Goal: Transaction & Acquisition: Purchase product/service

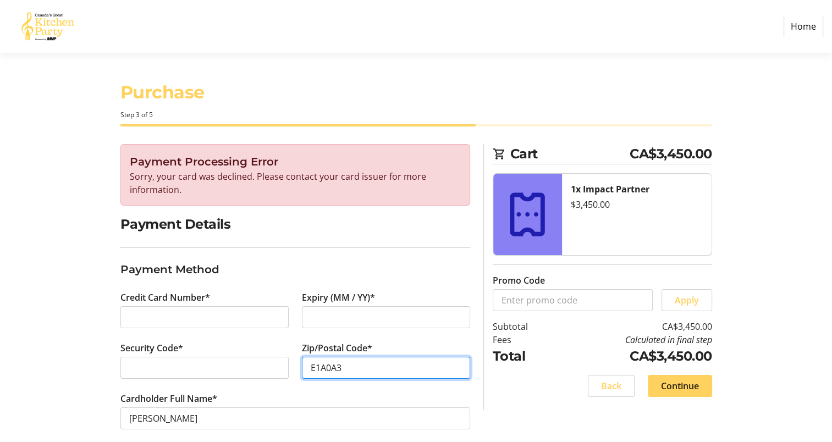
scroll to position [13, 0]
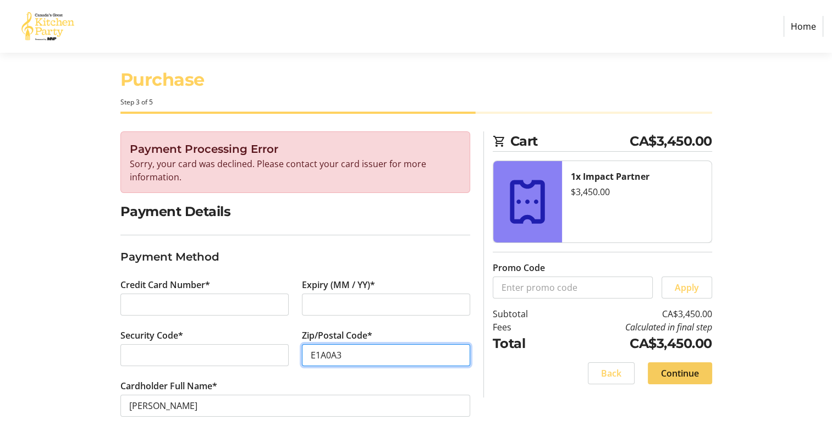
type input "E1A0A3"
click at [685, 377] on span "Continue" at bounding box center [680, 373] width 38 height 13
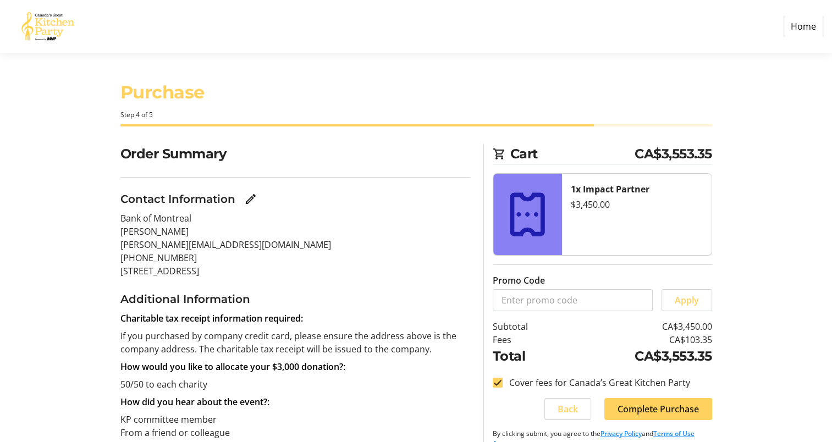
scroll to position [128, 0]
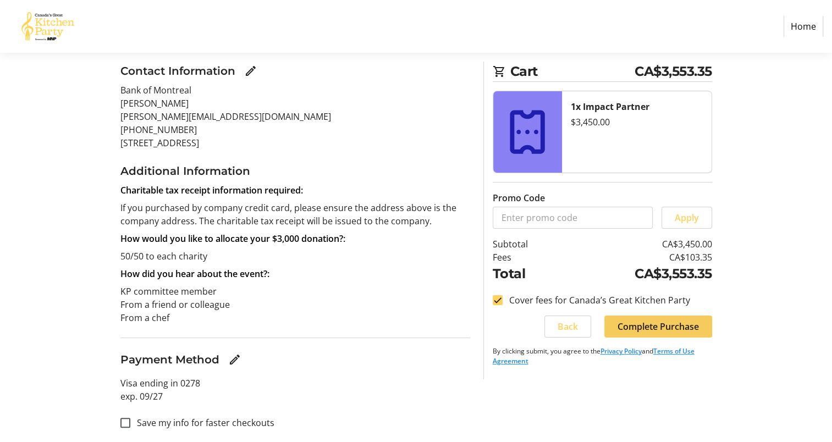
click at [665, 320] on span "Complete Purchase" at bounding box center [657, 326] width 81 height 13
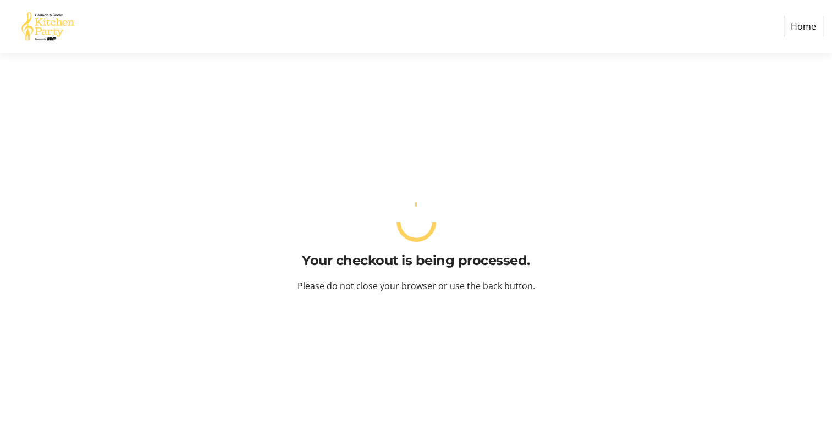
scroll to position [0, 0]
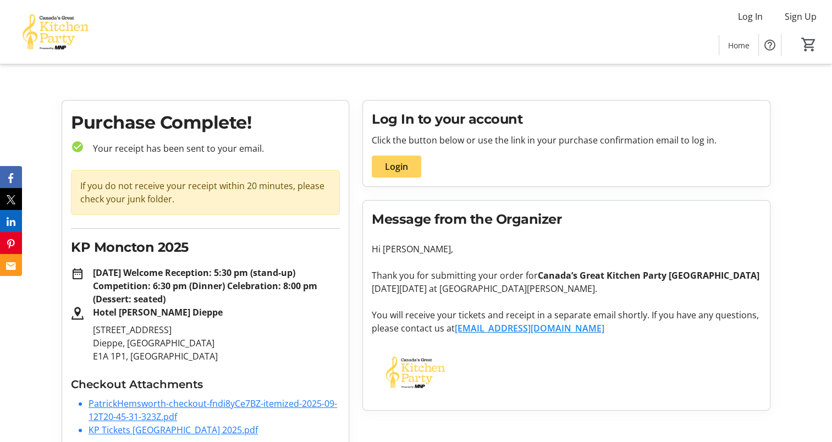
click at [543, 405] on div "Message from the Organizer Hi [PERSON_NAME], Thank you for submitting your orde…" at bounding box center [566, 305] width 407 height 209
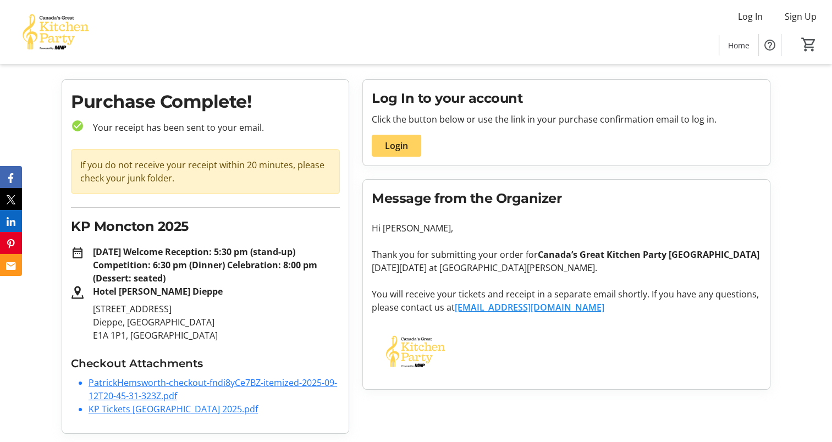
click at [143, 389] on li "PatrickHemsworth-checkout-fndi8yCe7BZ-itemized-2025-09-12T20-45-31-323Z.pdf" at bounding box center [213, 389] width 251 height 26
click at [159, 396] on link "PatrickHemsworth-checkout-fndi8yCe7BZ-itemized-2025-09-12T20-45-31-323Z.pdf" at bounding box center [212, 389] width 248 height 25
click at [191, 410] on link "KP Tickets [GEOGRAPHIC_DATA] 2025.pdf" at bounding box center [172, 409] width 169 height 12
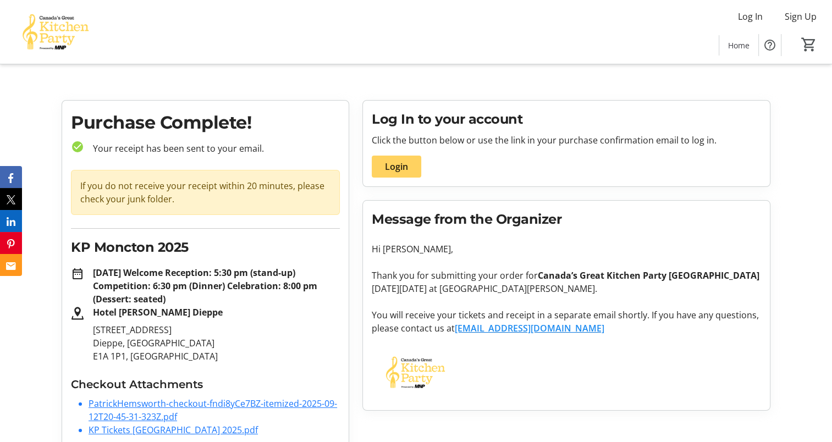
click at [111, 81] on tr-root "Log In Sign Up Home 0 Home Purchase Complete! check_circle Your receipt has bee…" at bounding box center [416, 231] width 832 height 463
